Goal: Task Accomplishment & Management: Manage account settings

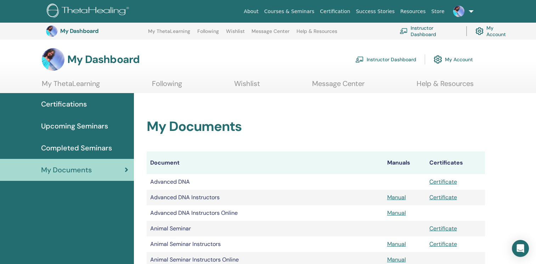
scroll to position [286, 0]
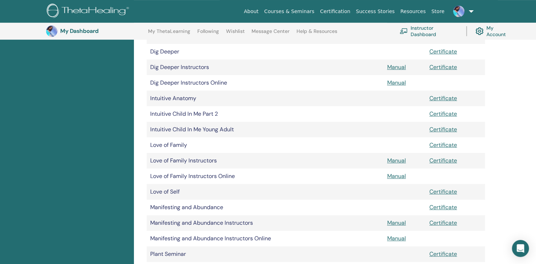
click at [353, 10] on link "Certification" at bounding box center [335, 11] width 36 height 13
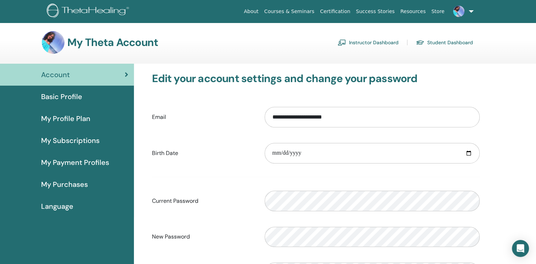
click at [79, 143] on span "My Subscriptions" at bounding box center [70, 140] width 58 height 11
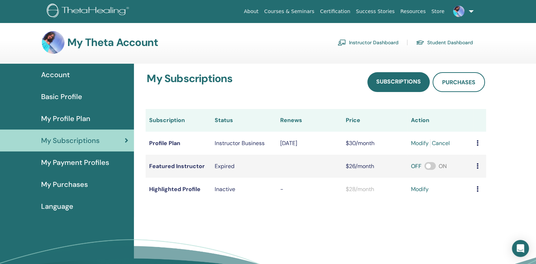
click at [478, 142] on icon at bounding box center [478, 143] width 2 height 6
click at [531, 127] on div "My Subscriptions Subscriptions Purchases Subscription Status Renews Price Actio…" at bounding box center [335, 187] width 402 height 247
click at [71, 164] on span "My Payment Profiles" at bounding box center [75, 162] width 68 height 11
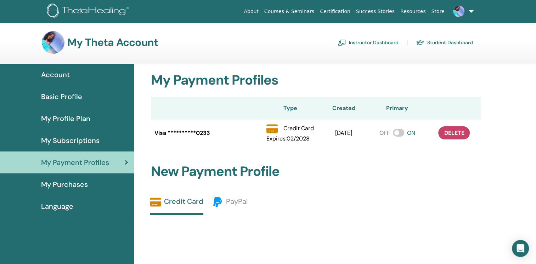
click at [66, 115] on span "My Profile Plan" at bounding box center [65, 118] width 49 height 11
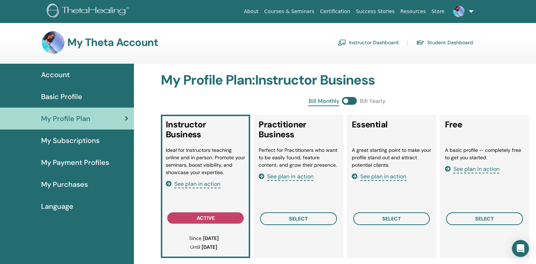
click at [211, 183] on span "See plan in action" at bounding box center [197, 184] width 46 height 8
